Goal: Transaction & Acquisition: Obtain resource

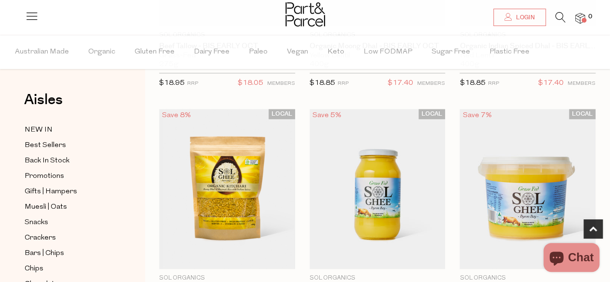
scroll to position [507, 0]
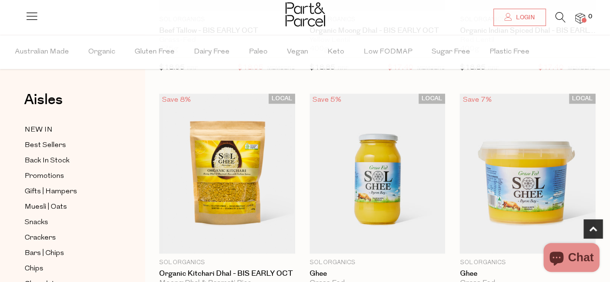
click at [609, 128] on html "Ready to stock up? Close No items in your parcel. Loading Join to Save on this …" at bounding box center [305, 226] width 610 height 1452
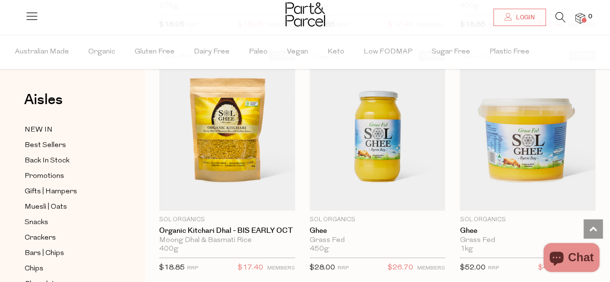
scroll to position [528, 0]
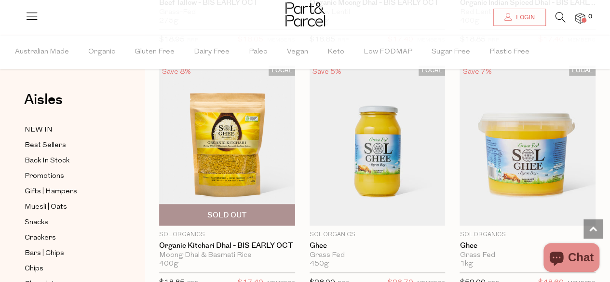
click at [245, 142] on img at bounding box center [227, 146] width 136 height 160
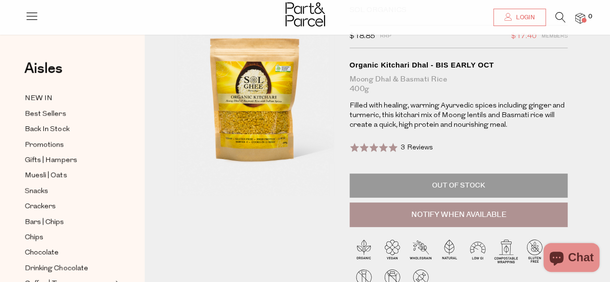
scroll to position [91, 0]
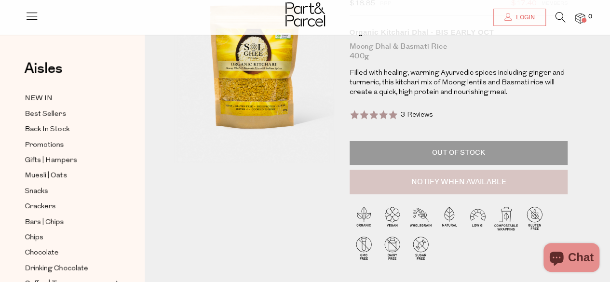
click at [453, 175] on button "Notify When Available" at bounding box center [458, 182] width 218 height 25
type input "Notify when available"
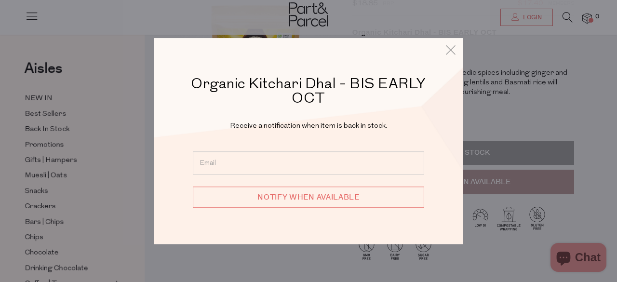
click at [259, 165] on input "email" at bounding box center [308, 162] width 231 height 23
type input "[PERSON_NAME][EMAIL_ADDRESS][DOMAIN_NAME]"
click at [296, 225] on div "Organic Kitchari Dhal - BIS EARLY OCT Receive a notification when item is back …" at bounding box center [308, 141] width 308 height 206
click at [301, 161] on input "[PERSON_NAME][EMAIL_ADDRESS][DOMAIN_NAME]" at bounding box center [308, 162] width 231 height 23
click at [303, 199] on input "Notify when available" at bounding box center [308, 196] width 231 height 21
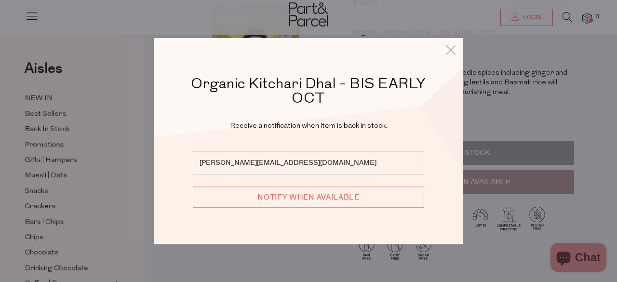
type input "We will be in touch"
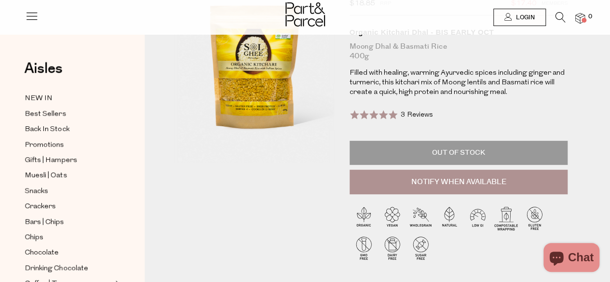
scroll to position [0, 0]
